Goal: Transaction & Acquisition: Purchase product/service

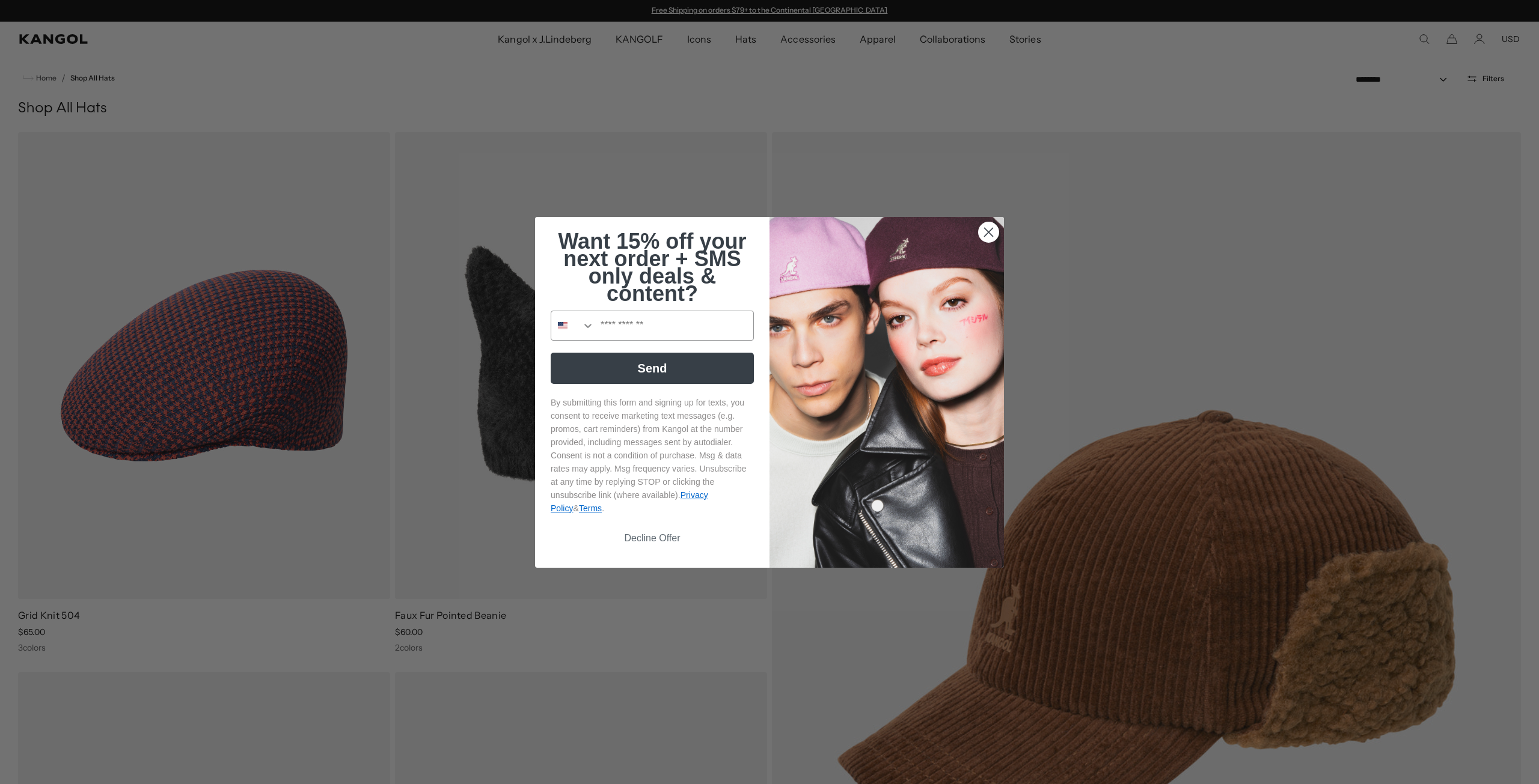
click at [986, 231] on icon "Close dialog" at bounding box center [989, 232] width 9 height 9
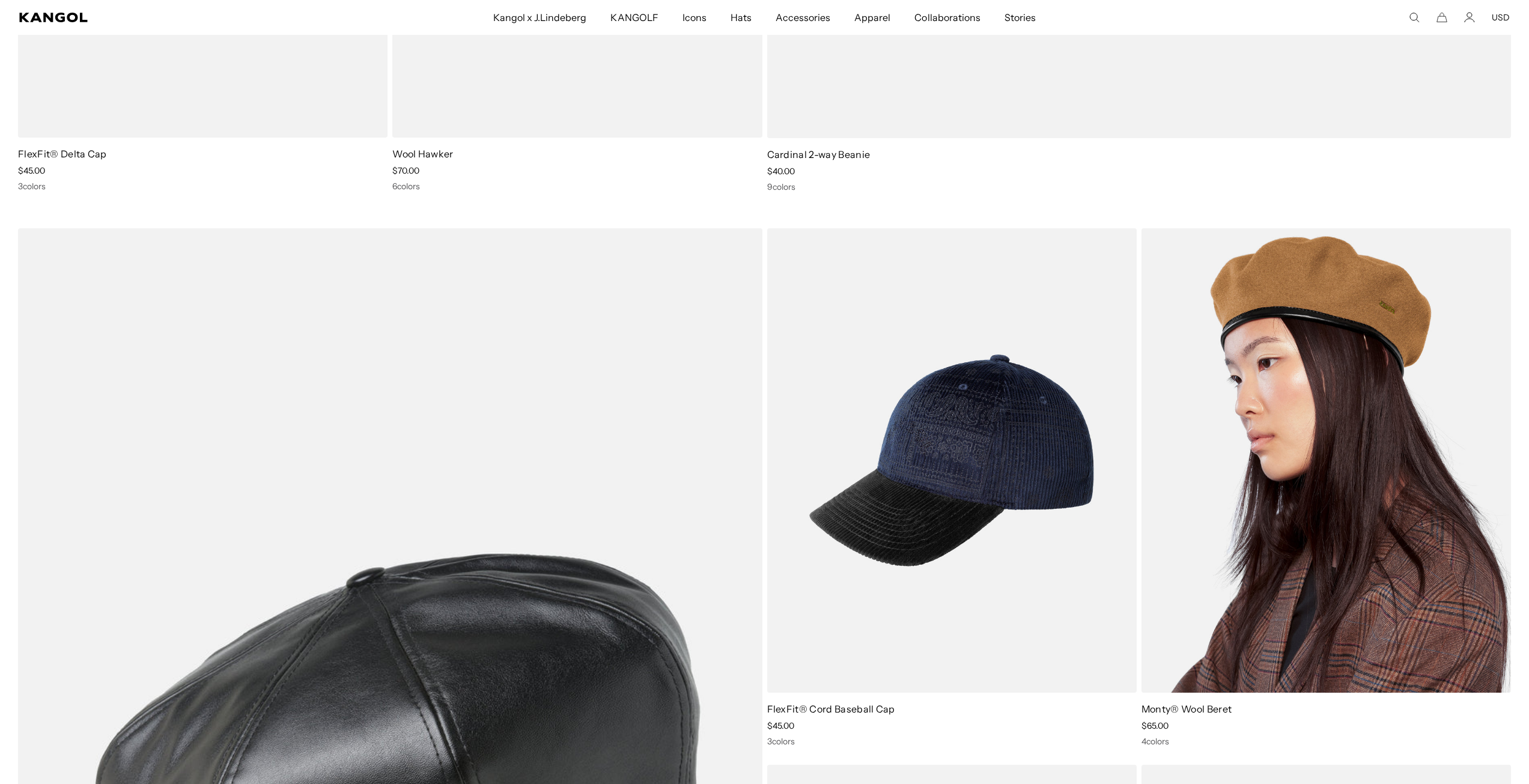
click at [1399, 447] on img at bounding box center [1326, 460] width 369 height 464
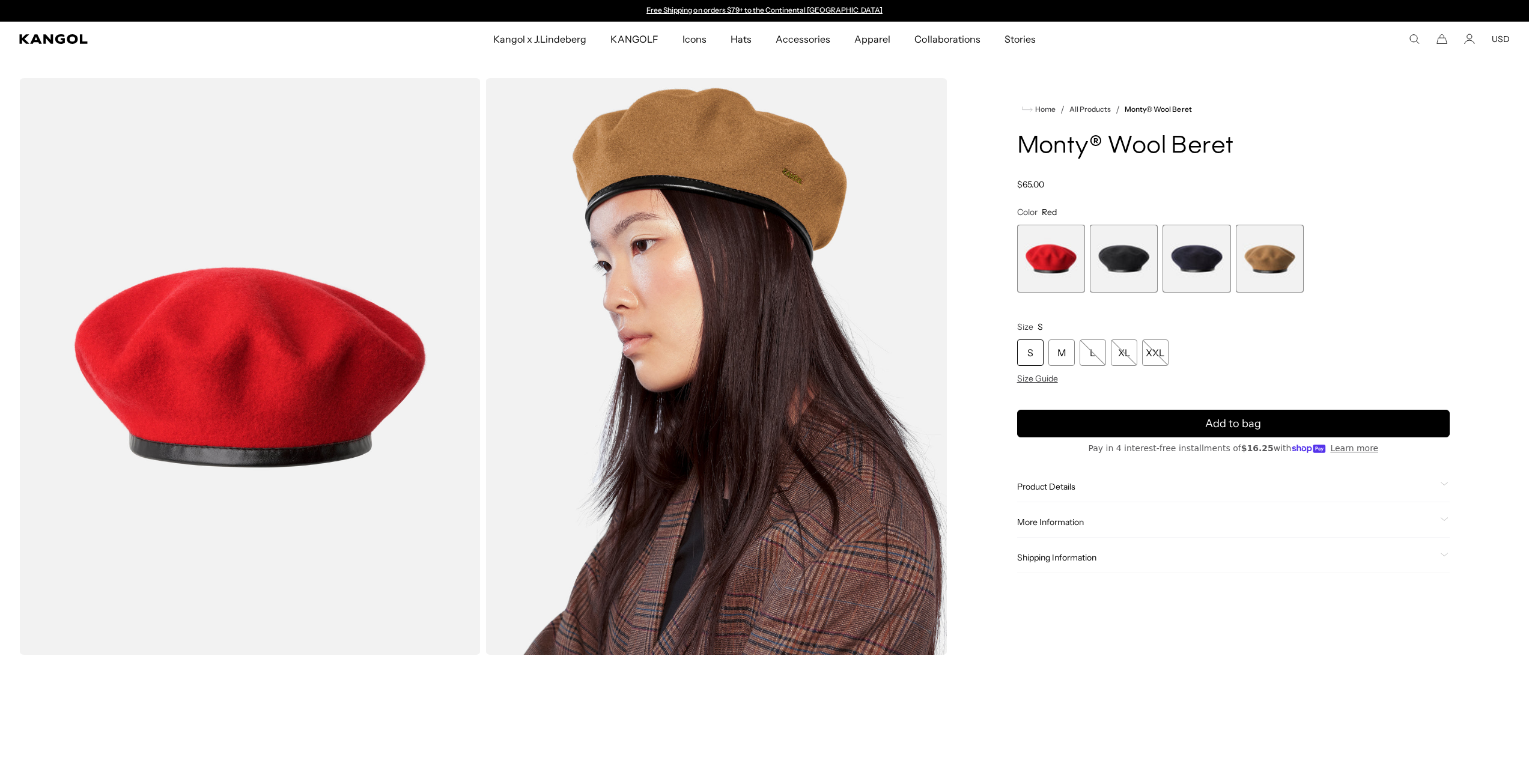
click at [1052, 252] on span "1 of 4" at bounding box center [1051, 259] width 68 height 68
click at [1128, 263] on span "2 of 4" at bounding box center [1124, 259] width 68 height 68
